Goal: Information Seeking & Learning: Learn about a topic

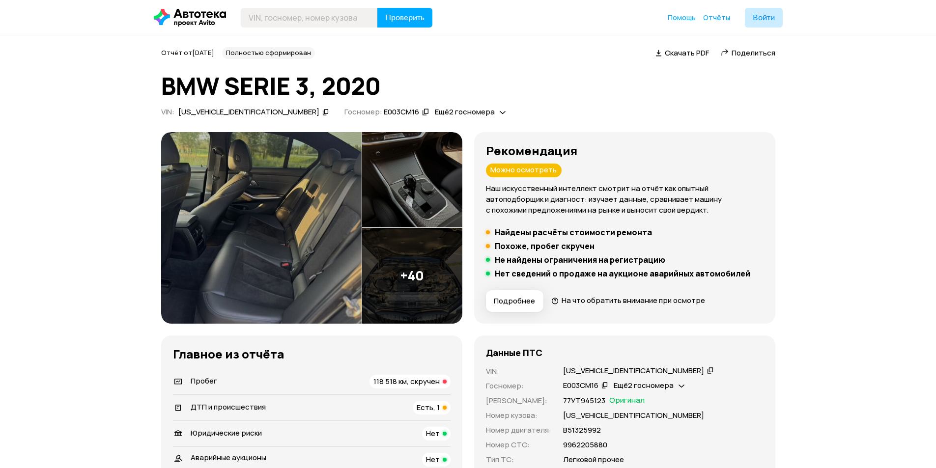
scroll to position [246, 0]
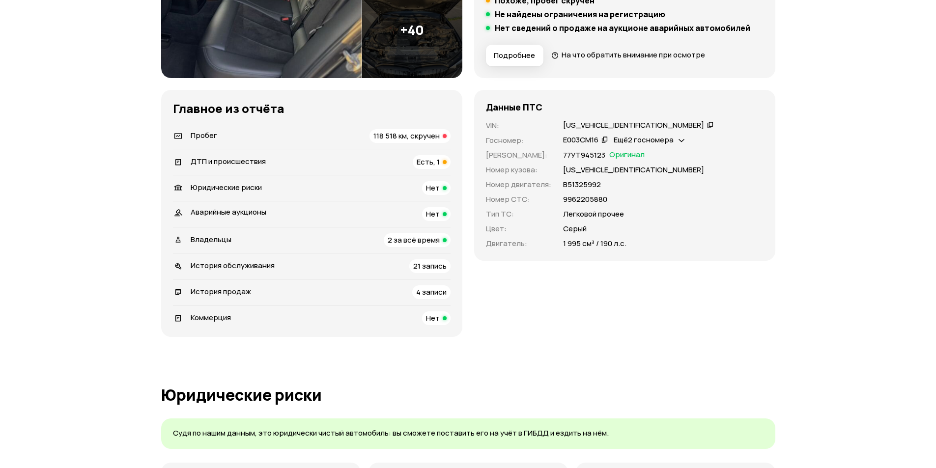
click at [377, 136] on span "118 518 км, скручен" at bounding box center [406, 136] width 66 height 10
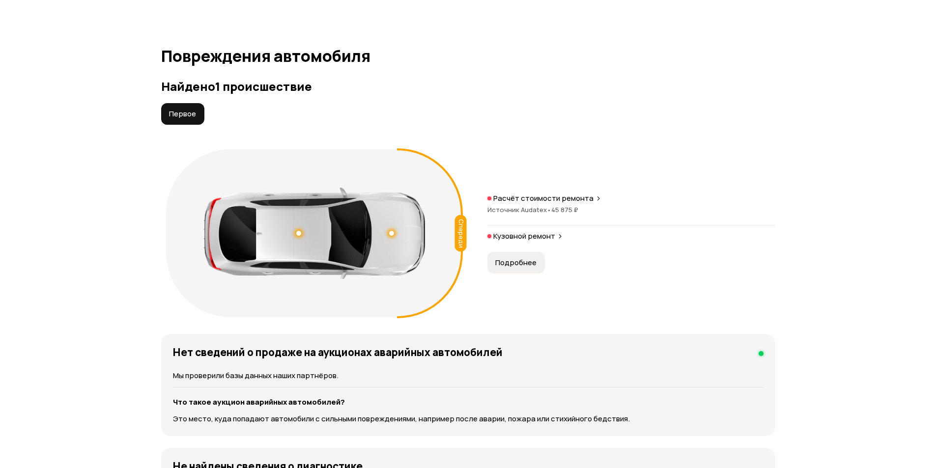
scroll to position [986, 0]
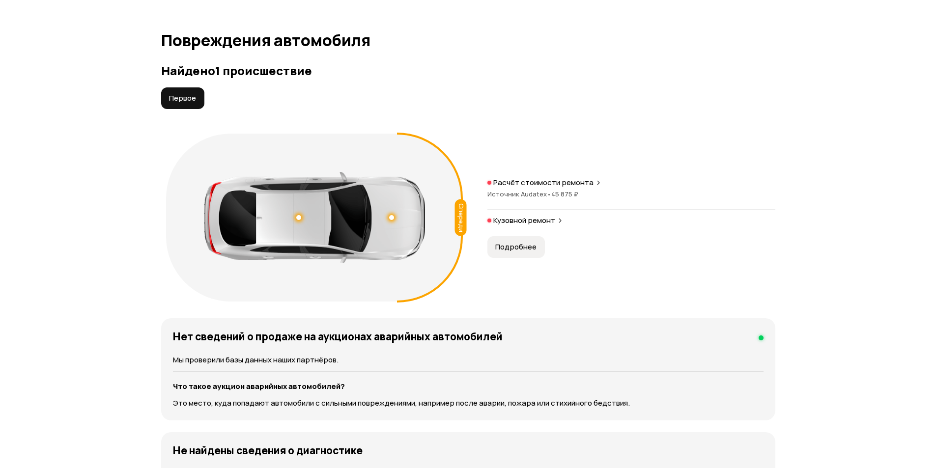
click at [392, 217] on div at bounding box center [391, 217] width 5 height 5
click at [297, 216] on div at bounding box center [298, 217] width 7 height 7
click at [391, 218] on div at bounding box center [391, 217] width 7 height 7
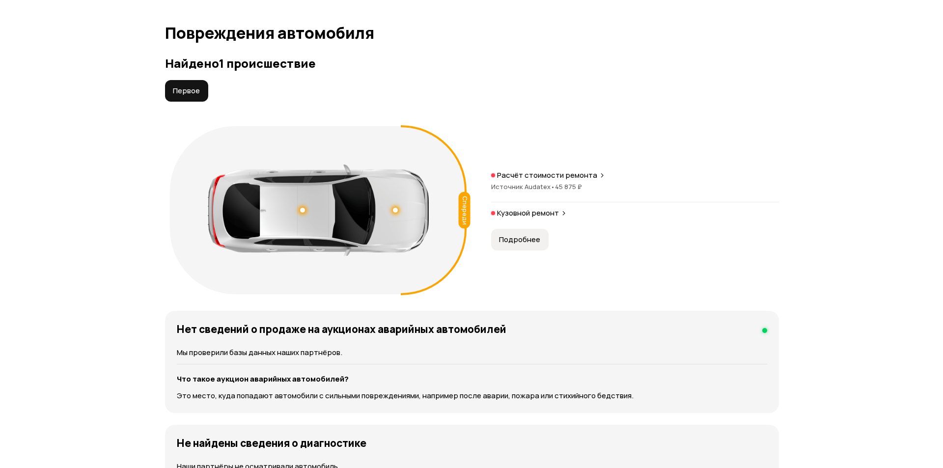
scroll to position [937, 0]
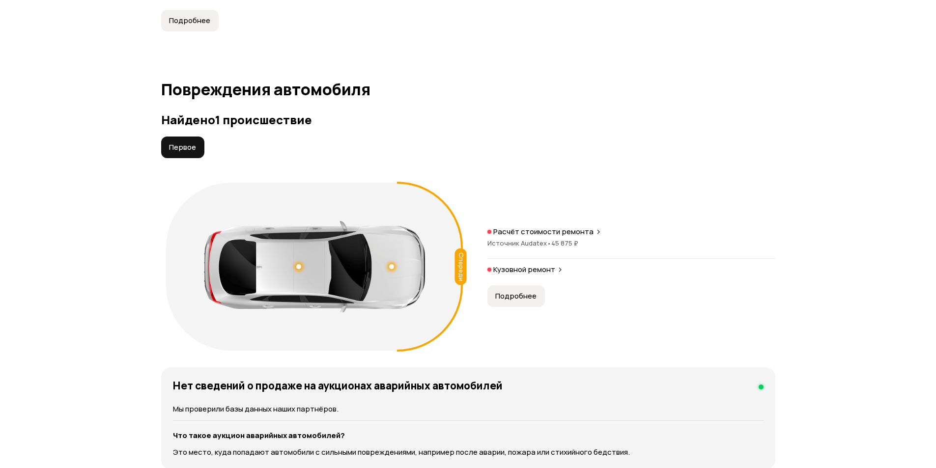
click at [300, 266] on div at bounding box center [298, 266] width 5 height 5
click at [299, 291] on h4 "Крыша" at bounding box center [299, 286] width 118 height 11
click at [522, 295] on span "Подробнее" at bounding box center [515, 296] width 41 height 10
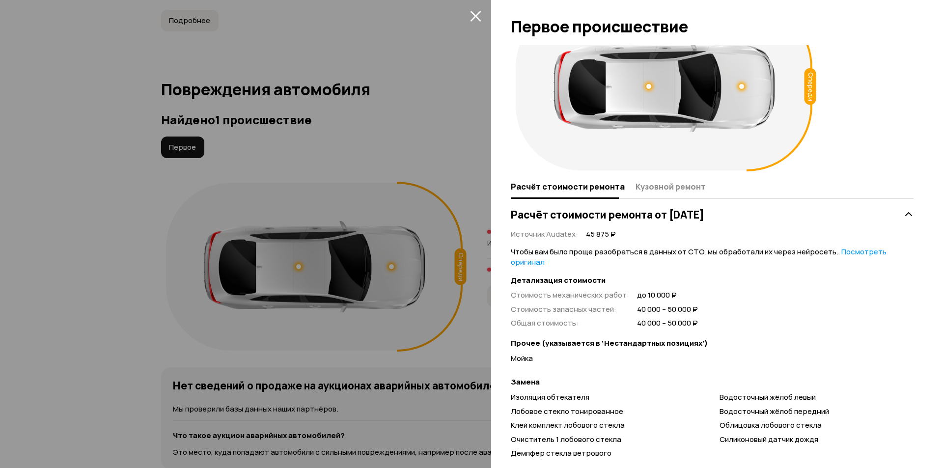
scroll to position [0, 0]
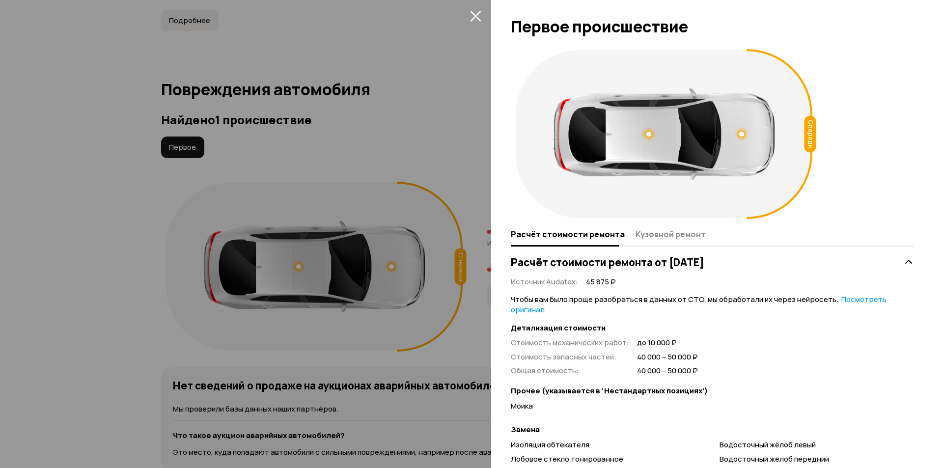
click at [740, 137] on div at bounding box center [741, 134] width 5 height 5
click at [647, 136] on div at bounding box center [648, 134] width 5 height 5
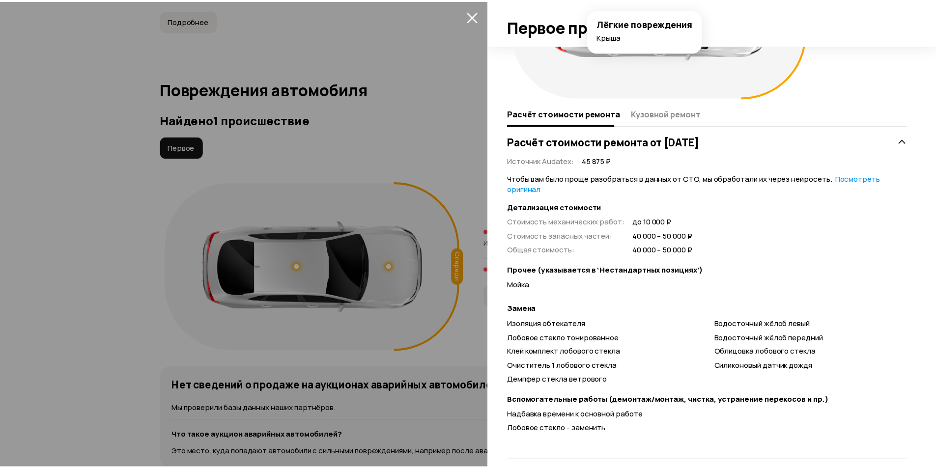
scroll to position [133, 0]
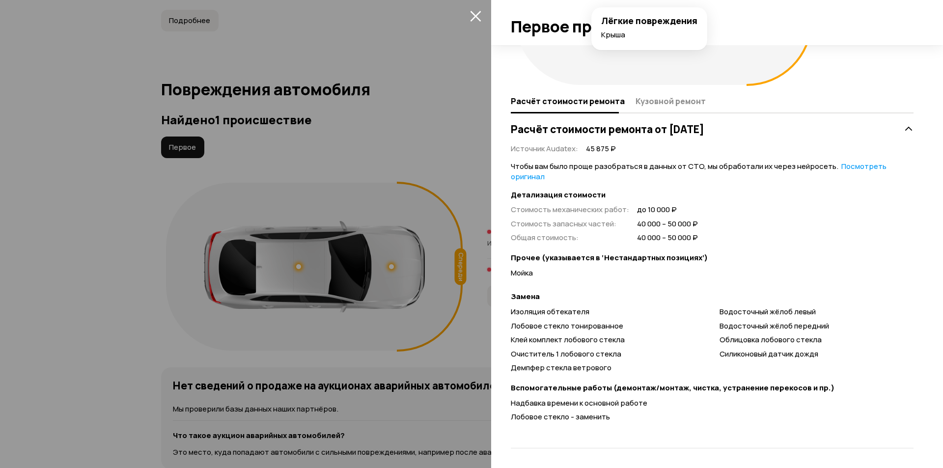
click at [388, 172] on div at bounding box center [471, 234] width 943 height 468
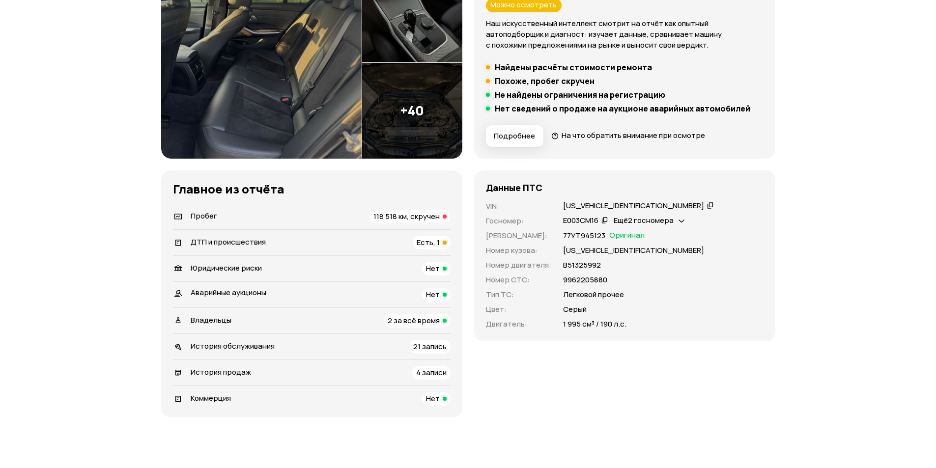
scroll to position [246, 0]
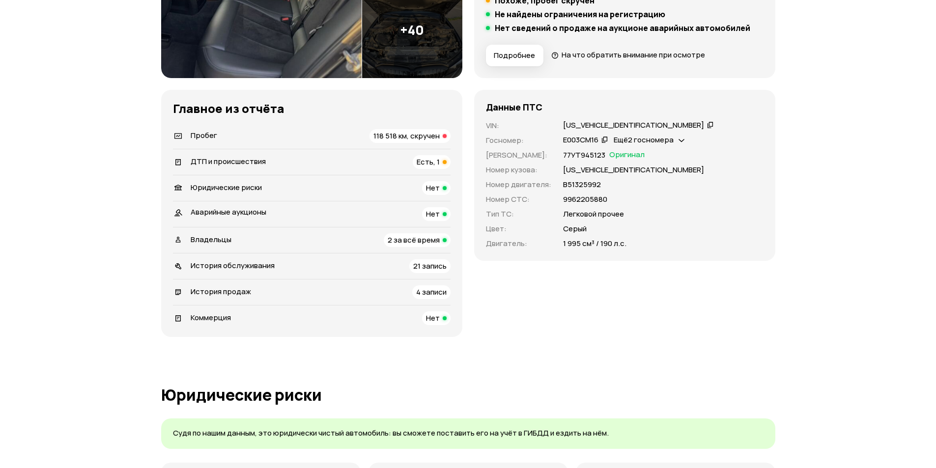
click at [406, 134] on span "118 518 км, скручен" at bounding box center [406, 136] width 66 height 10
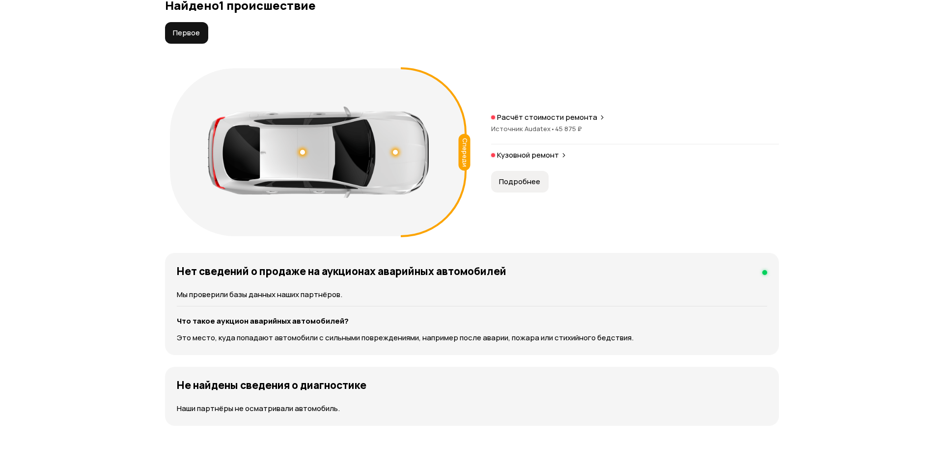
scroll to position [1035, 0]
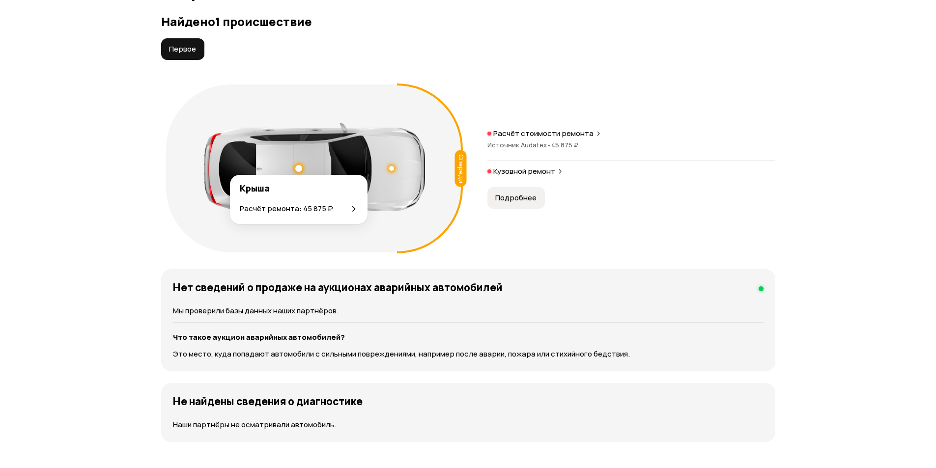
click at [300, 168] on div at bounding box center [298, 168] width 7 height 7
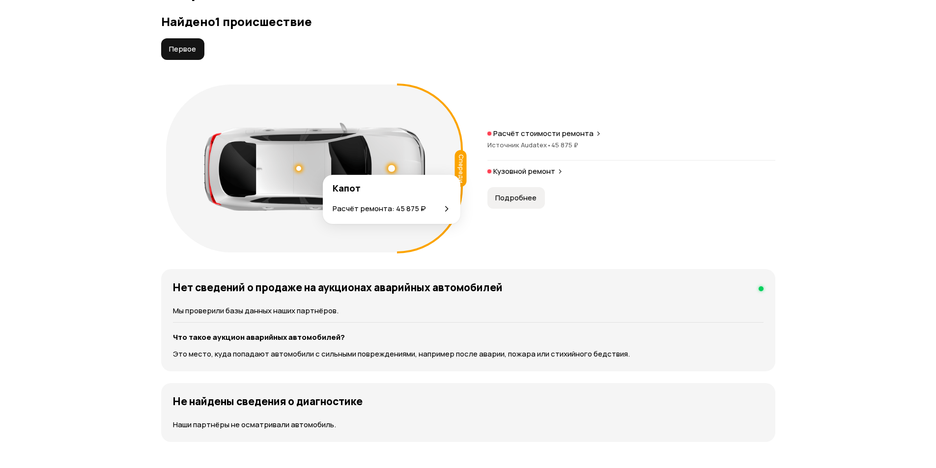
click at [391, 167] on div at bounding box center [391, 168] width 7 height 7
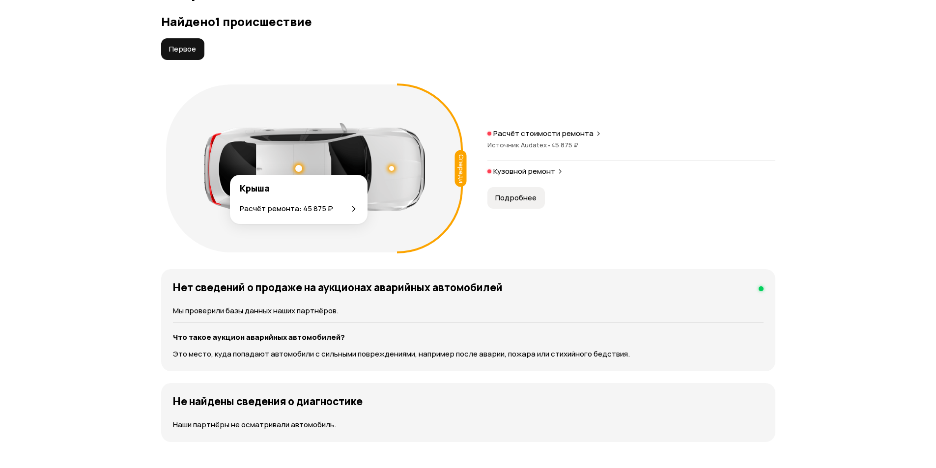
click at [300, 167] on div at bounding box center [298, 168] width 7 height 7
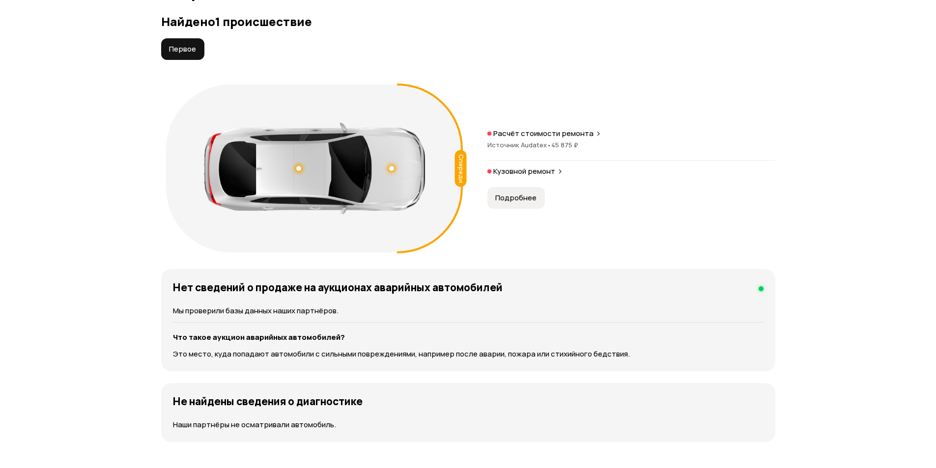
click at [512, 198] on span "Подробнее" at bounding box center [515, 198] width 41 height 10
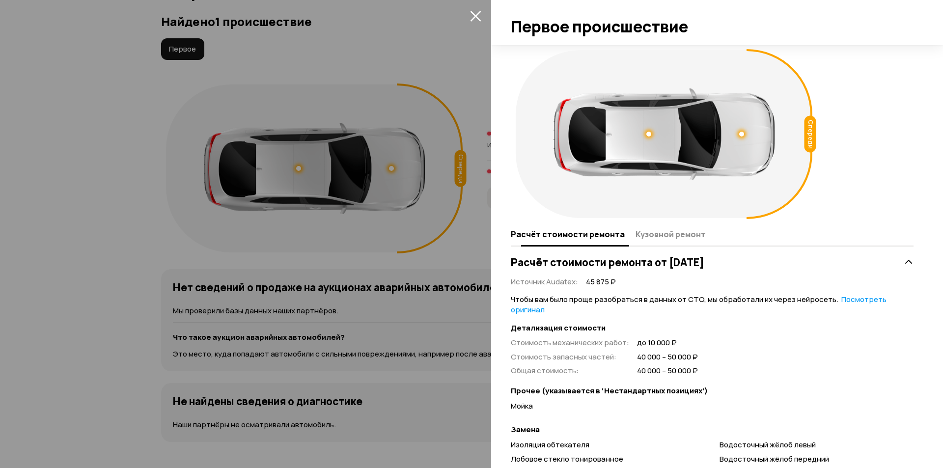
click at [673, 239] on span "Кузовной ремонт" at bounding box center [671, 234] width 70 height 10
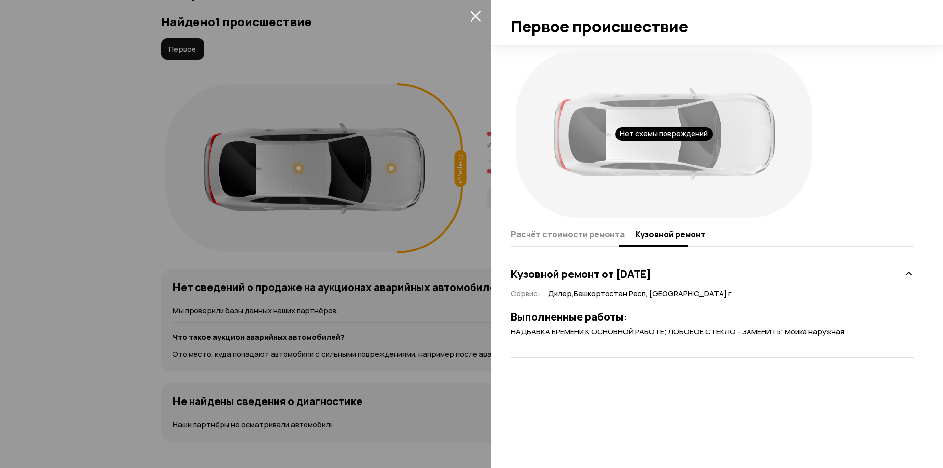
click at [566, 241] on button "Расчёт стоимости ремонта" at bounding box center [572, 233] width 122 height 19
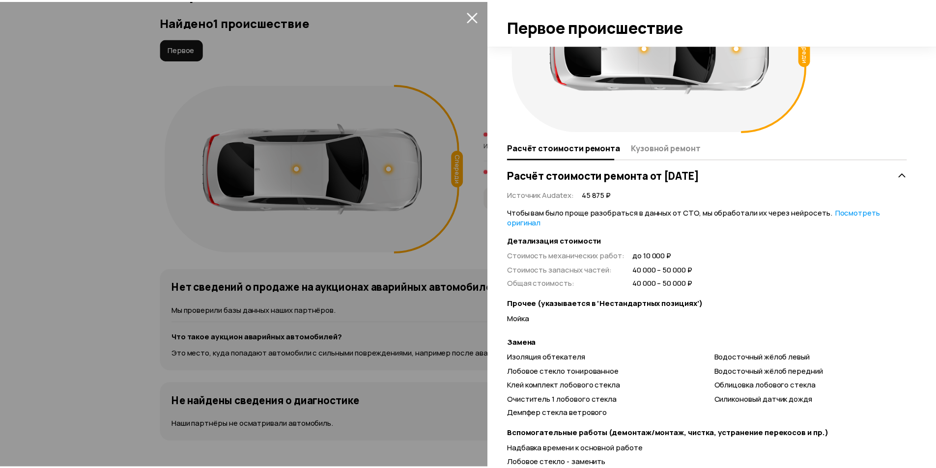
scroll to position [0, 0]
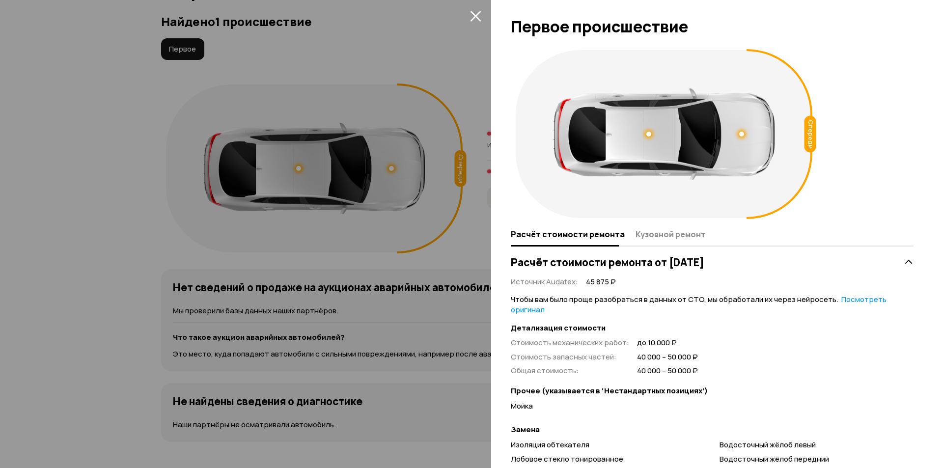
click at [472, 15] on icon "закрыть" at bounding box center [475, 15] width 11 height 11
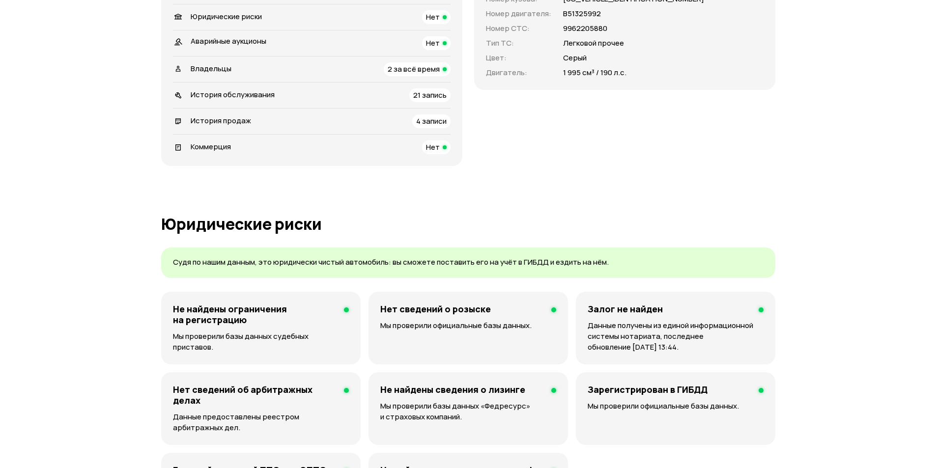
scroll to position [299, 0]
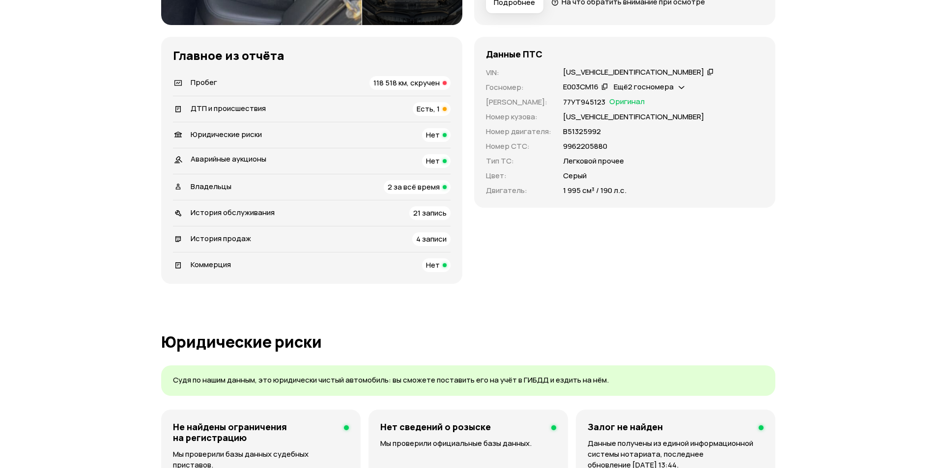
click at [429, 217] on span "21 запись" at bounding box center [429, 213] width 33 height 10
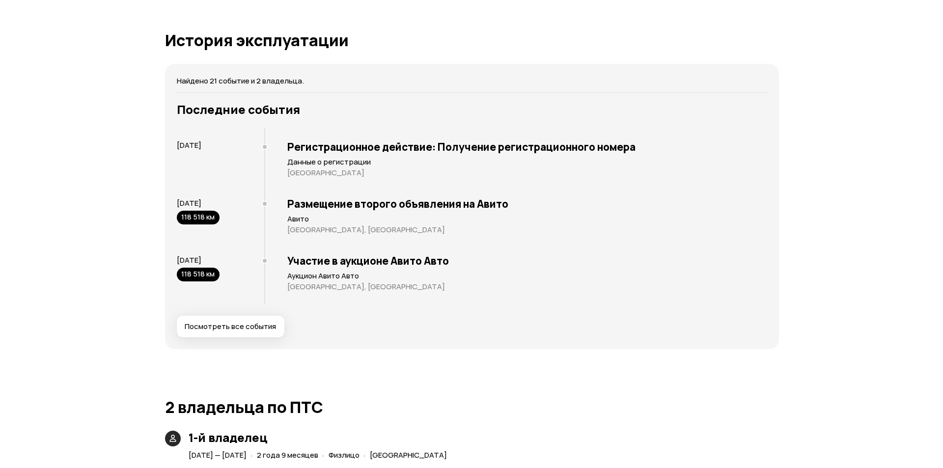
scroll to position [1876, 0]
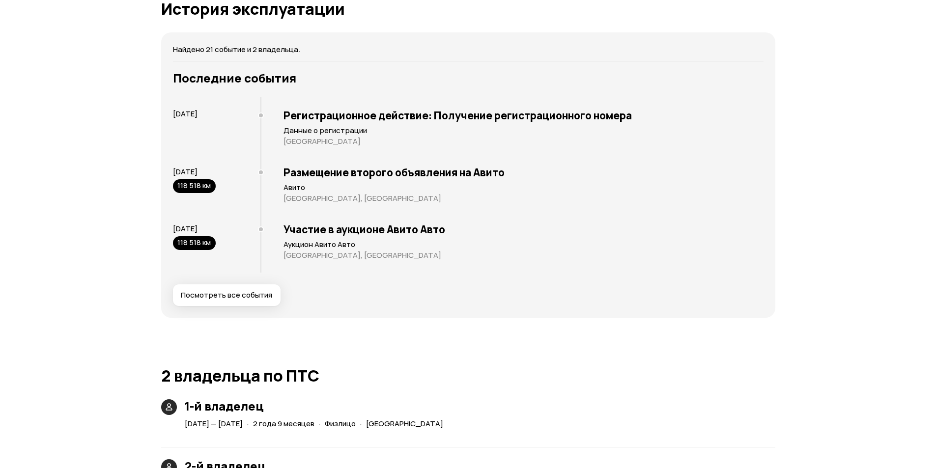
click at [231, 299] on span "Посмотреть все события" at bounding box center [226, 295] width 91 height 10
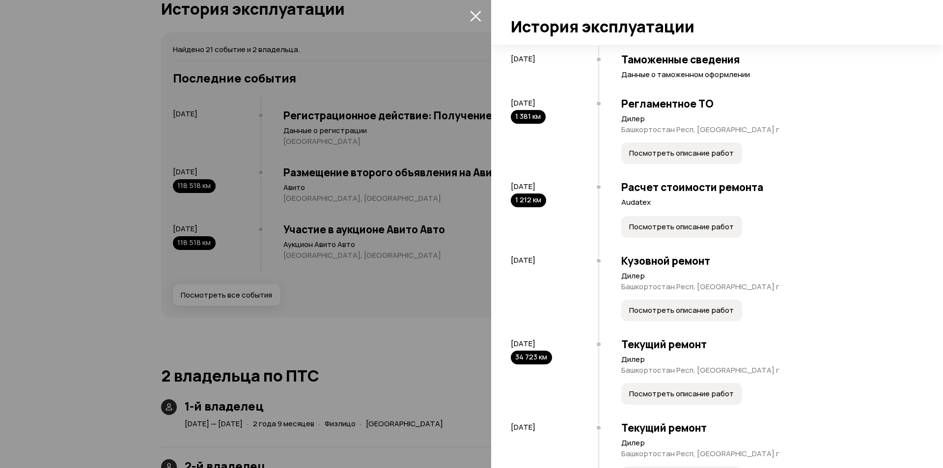
scroll to position [246, 0]
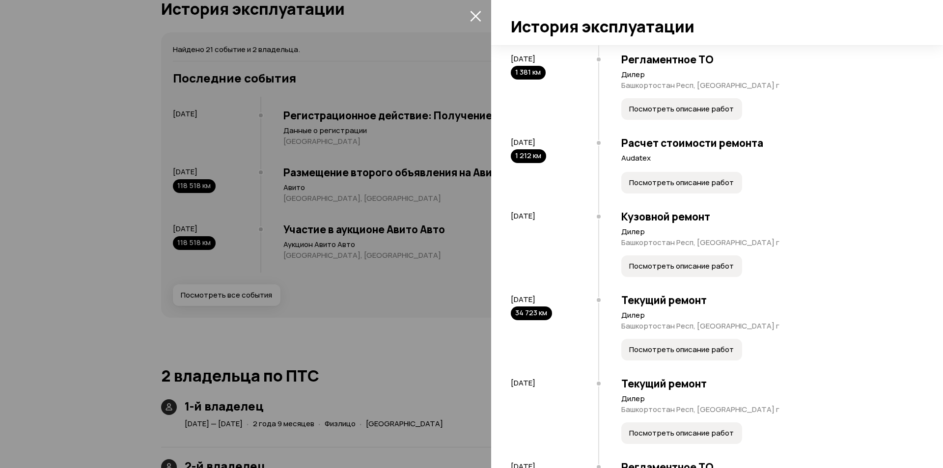
click at [682, 114] on span "Посмотреть описание работ" at bounding box center [681, 109] width 105 height 10
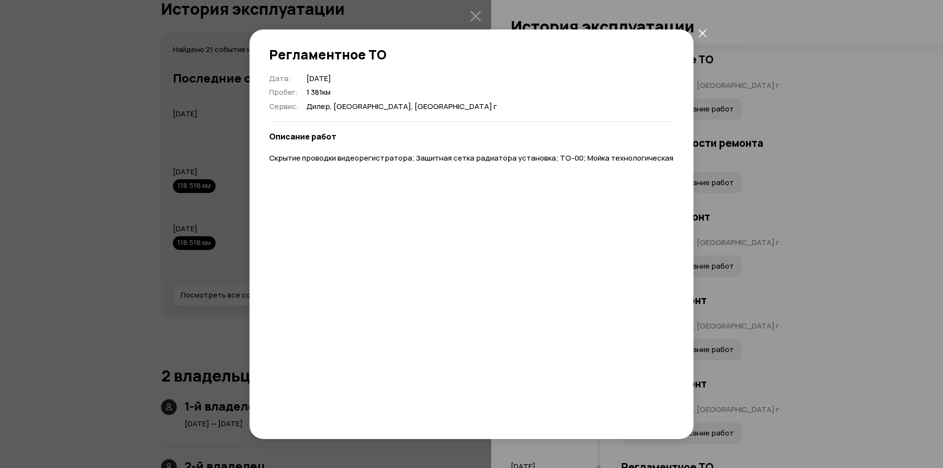
click at [702, 33] on icon "закрыть" at bounding box center [702, 33] width 8 height 8
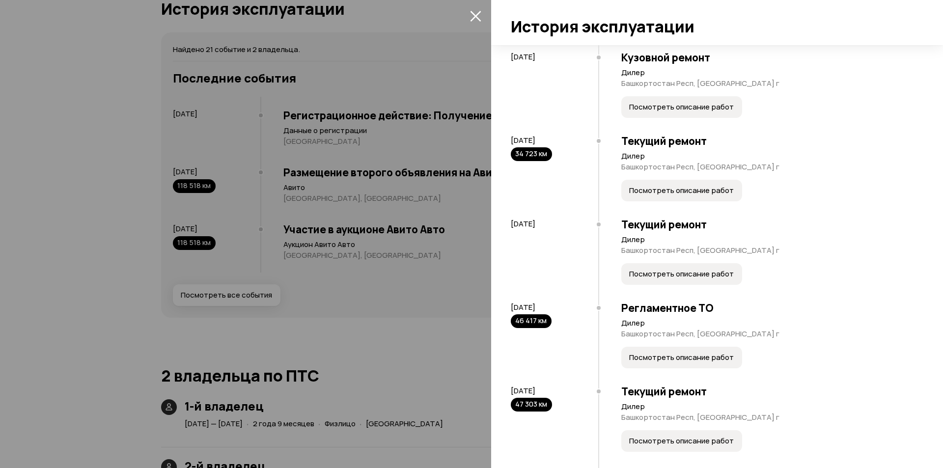
scroll to position [442, 0]
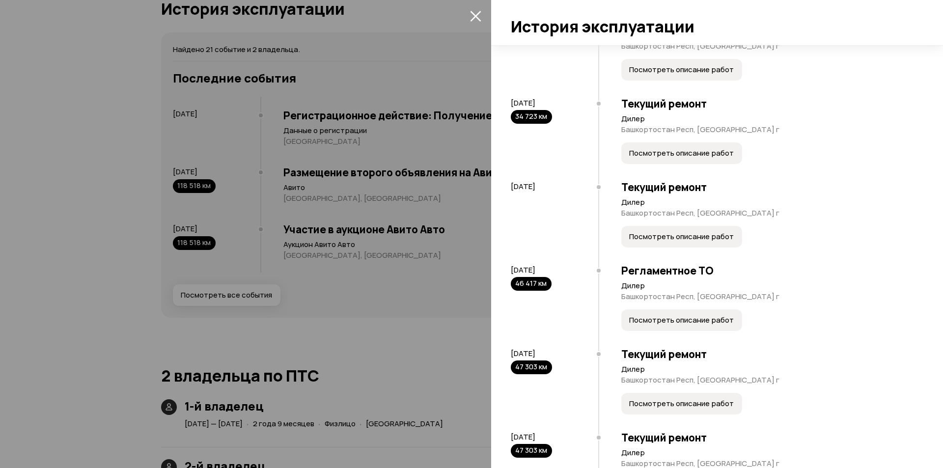
click at [687, 158] on span "Посмотреть описание работ" at bounding box center [681, 153] width 105 height 10
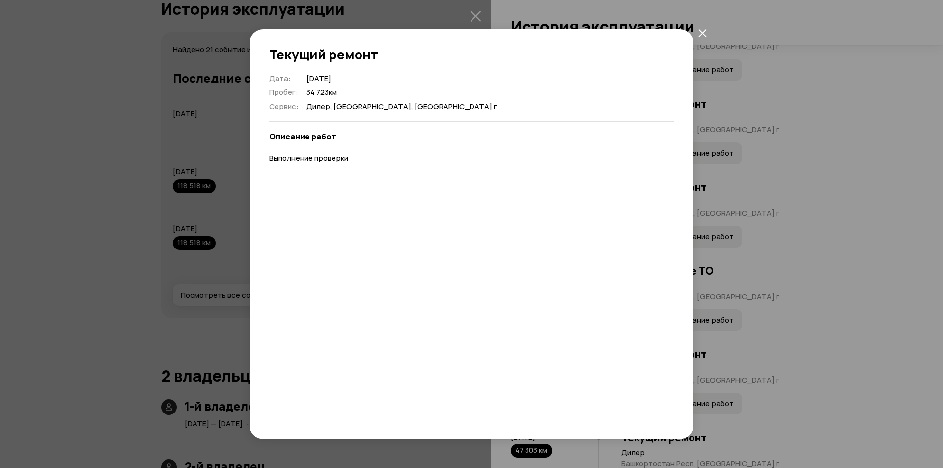
click at [703, 32] on icon "закрыть" at bounding box center [702, 33] width 8 height 8
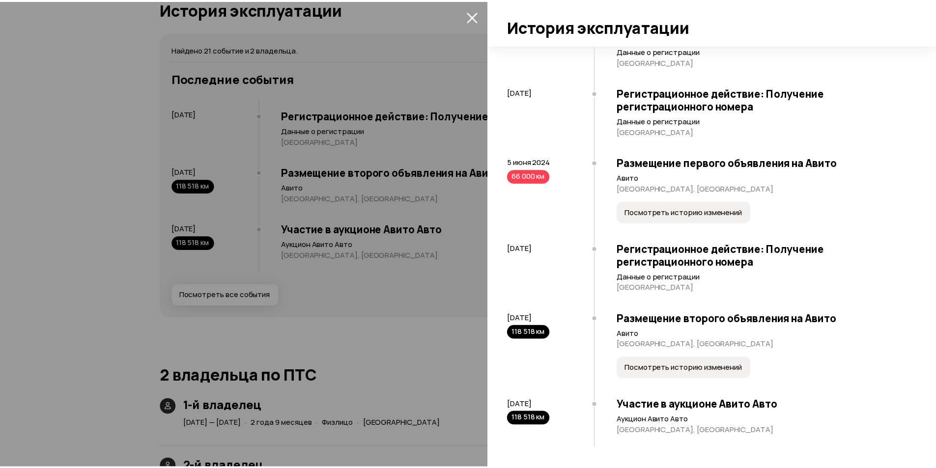
scroll to position [1345, 0]
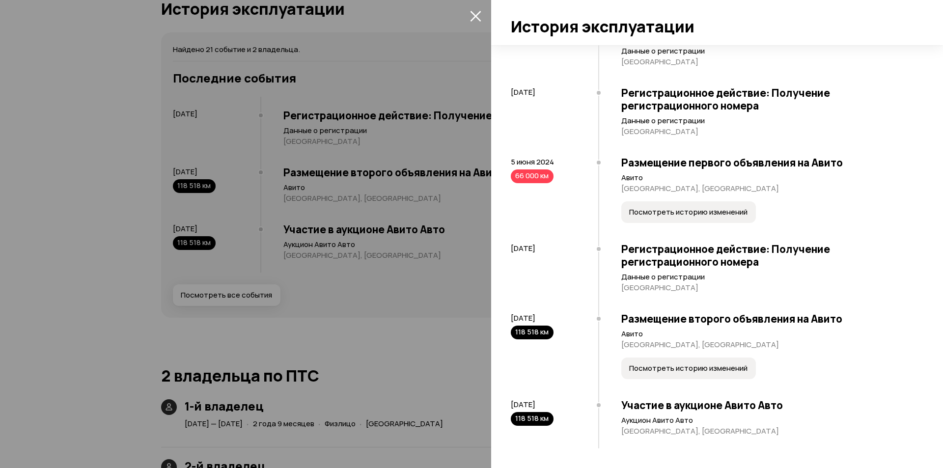
click at [684, 371] on span "Посмотреть историю изменений" at bounding box center [688, 368] width 118 height 10
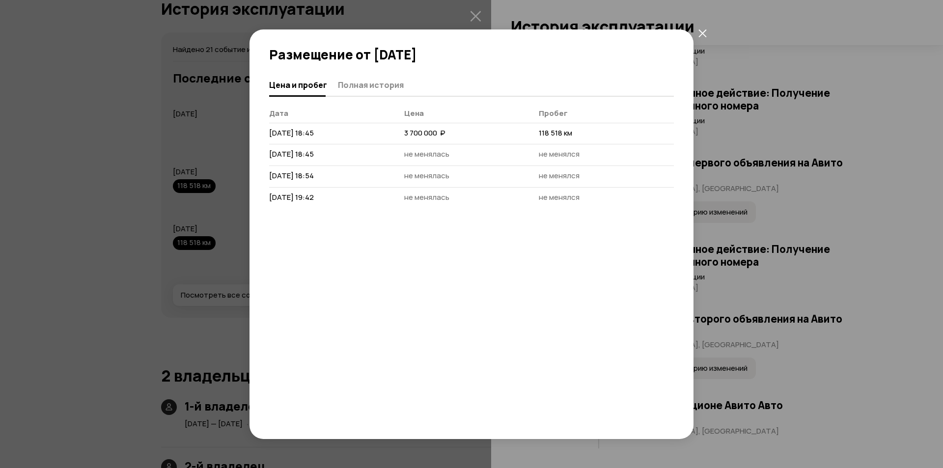
click at [700, 35] on icon "закрыть" at bounding box center [702, 33] width 8 height 8
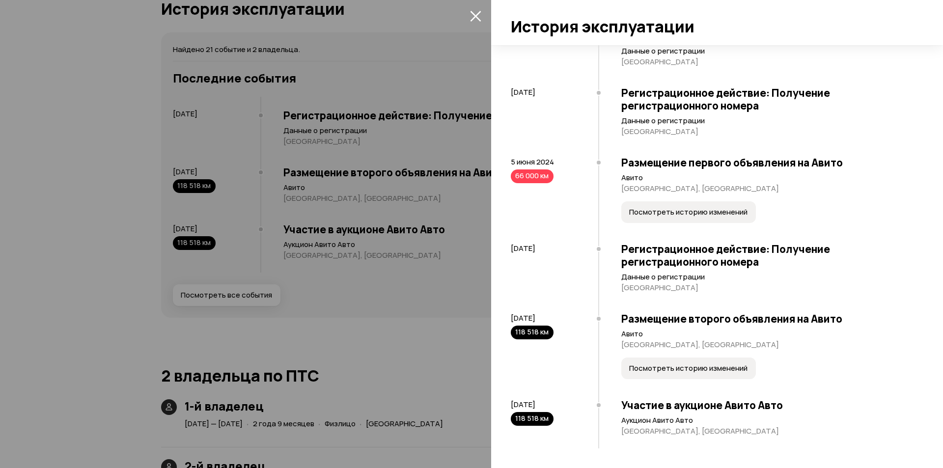
click at [475, 15] on icon "закрыть" at bounding box center [475, 15] width 11 height 11
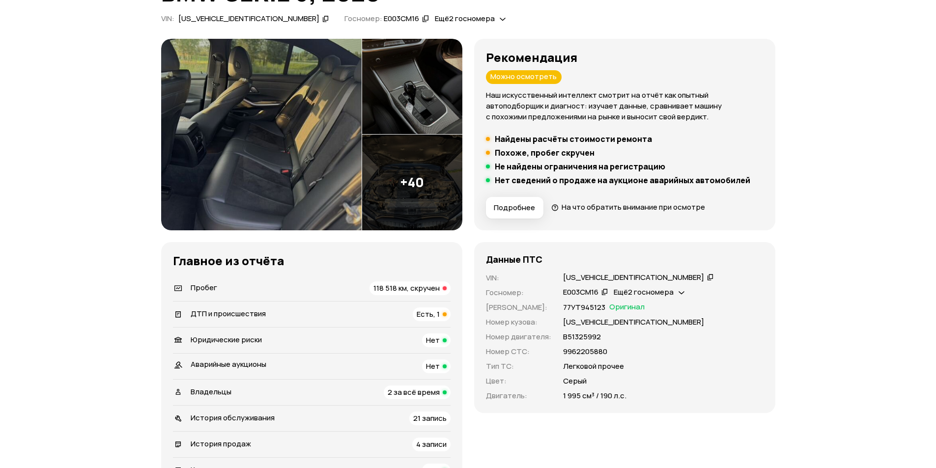
scroll to position [0, 0]
